Goal: Check status: Check status

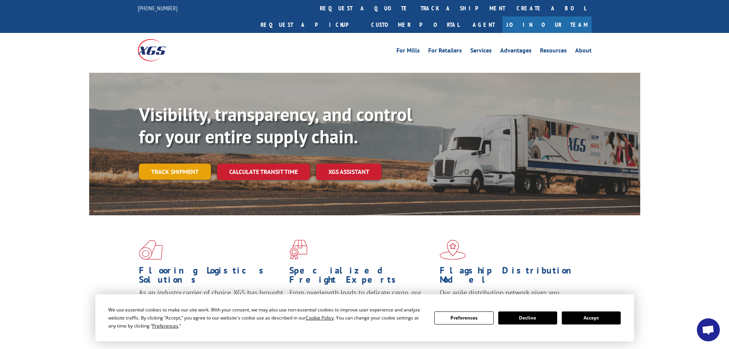
click at [187, 163] on link "Track shipment" at bounding box center [175, 171] width 72 height 16
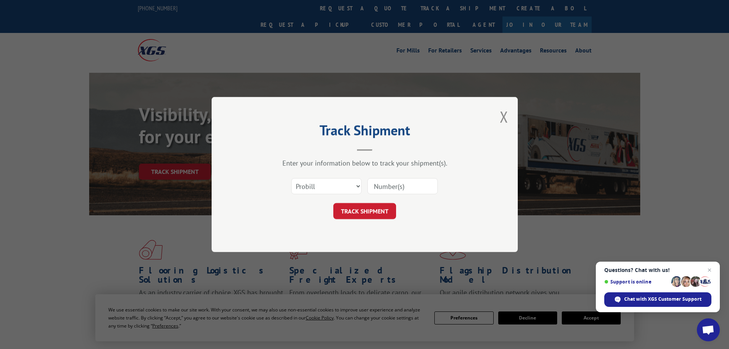
click at [418, 188] on input at bounding box center [402, 186] width 70 height 16
type input "885385"
click button "TRACK SHIPMENT" at bounding box center [364, 211] width 63 height 16
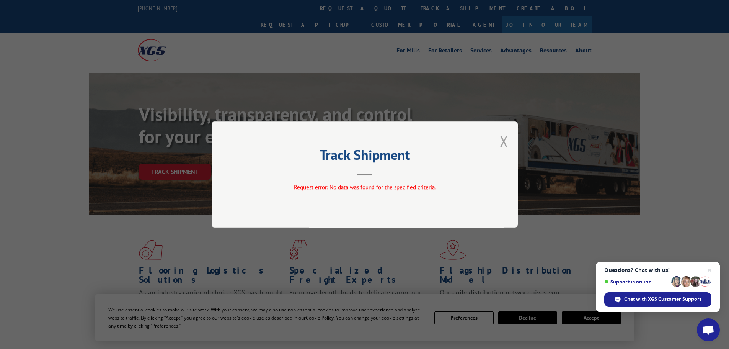
click at [502, 136] on button "Close modal" at bounding box center [504, 141] width 8 height 20
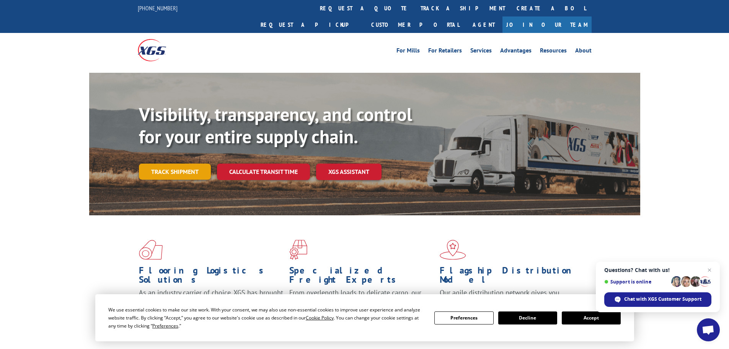
click at [180, 163] on link "Track shipment" at bounding box center [175, 171] width 72 height 16
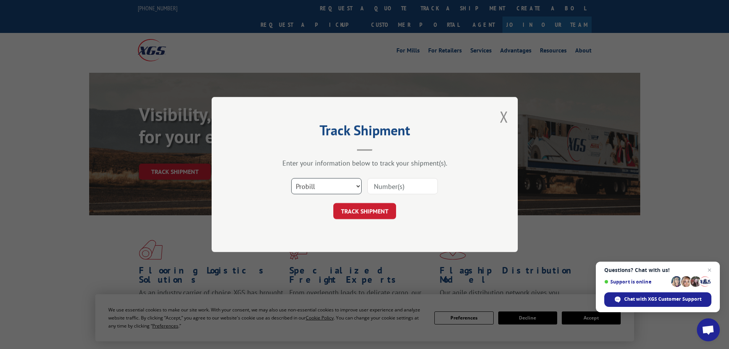
click at [336, 184] on select "Select category... Probill BOL PO" at bounding box center [326, 186] width 70 height 16
select select "bol"
click at [291, 178] on select "Select category... Probill BOL PO" at bounding box center [326, 186] width 70 height 16
click at [417, 189] on input at bounding box center [402, 186] width 70 height 16
type input "5606271"
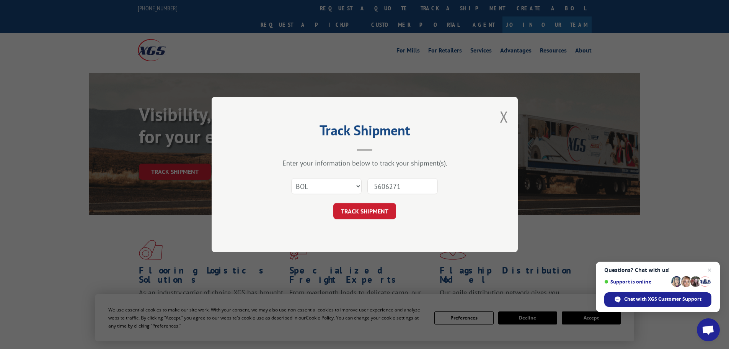
click at [333, 203] on button "TRACK SHIPMENT" at bounding box center [364, 211] width 63 height 16
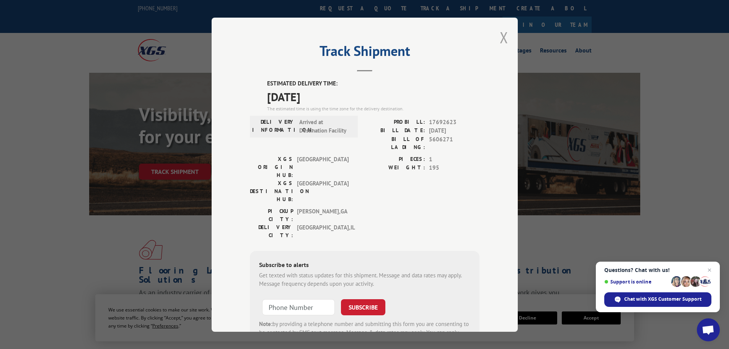
click at [500, 34] on button "Close modal" at bounding box center [504, 37] width 8 height 20
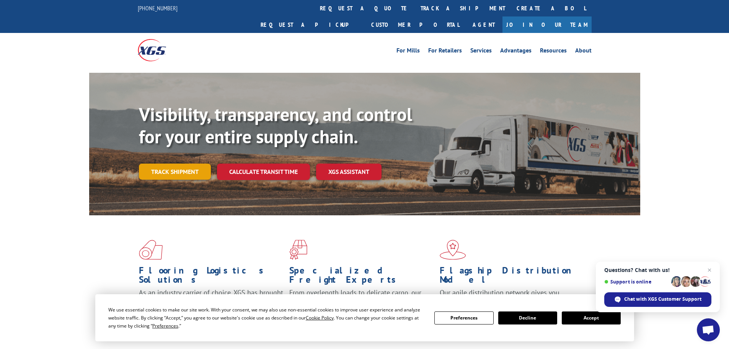
click at [171, 163] on link "Track shipment" at bounding box center [175, 171] width 72 height 16
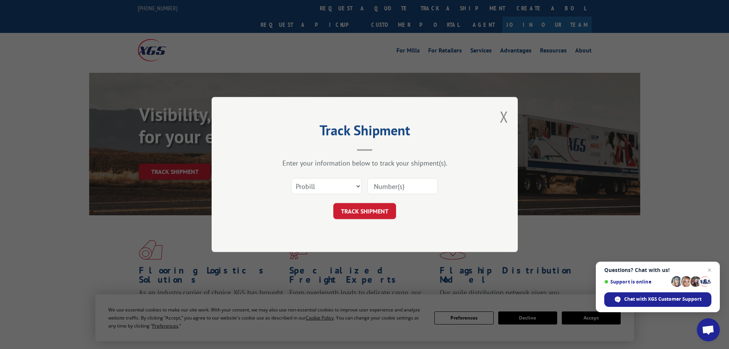
click at [419, 185] on input at bounding box center [402, 186] width 70 height 16
type input "385385"
click at [333, 203] on button "TRACK SHIPMENT" at bounding box center [364, 211] width 63 height 16
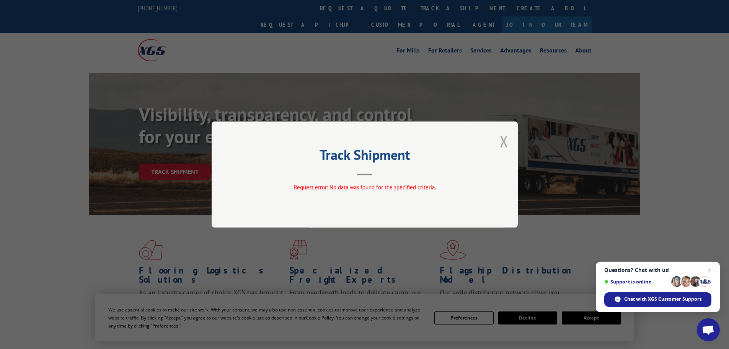
click at [505, 140] on button "Close modal" at bounding box center [504, 141] width 8 height 20
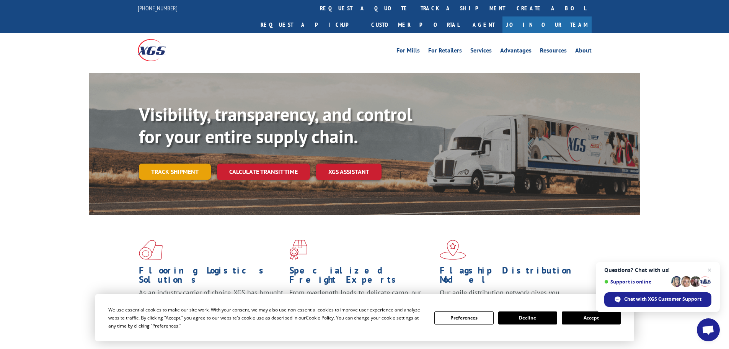
click at [164, 163] on link "Track shipment" at bounding box center [175, 171] width 72 height 16
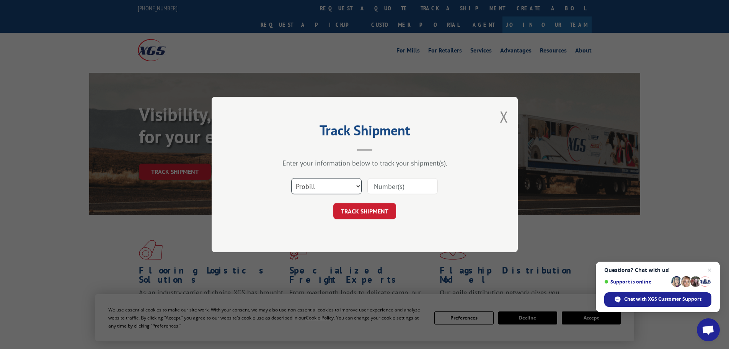
click at [312, 187] on select "Select category... Probill BOL PO" at bounding box center [326, 186] width 70 height 16
select select "bol"
click at [291, 178] on select "Select category... Probill BOL PO" at bounding box center [326, 186] width 70 height 16
click at [410, 186] on input at bounding box center [402, 186] width 70 height 16
type input "3"
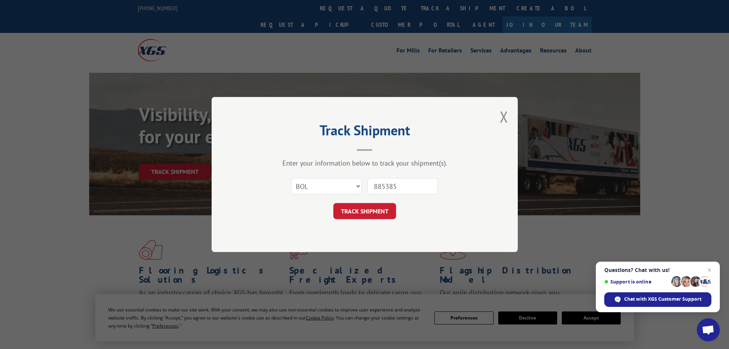
type input "885385"
click at [333, 203] on button "TRACK SHIPMENT" at bounding box center [364, 211] width 63 height 16
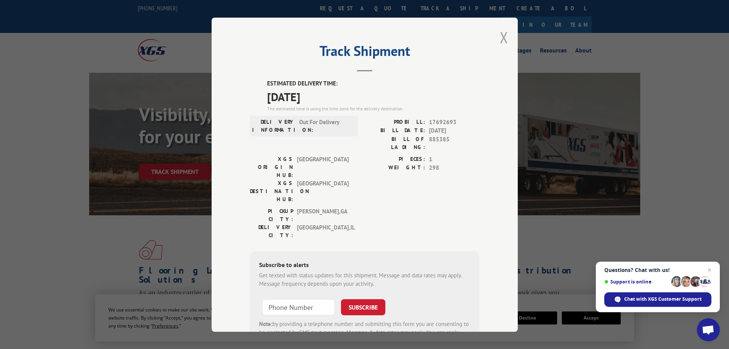
click at [501, 34] on button "Close modal" at bounding box center [504, 37] width 8 height 20
